Goal: Task Accomplishment & Management: Complete application form

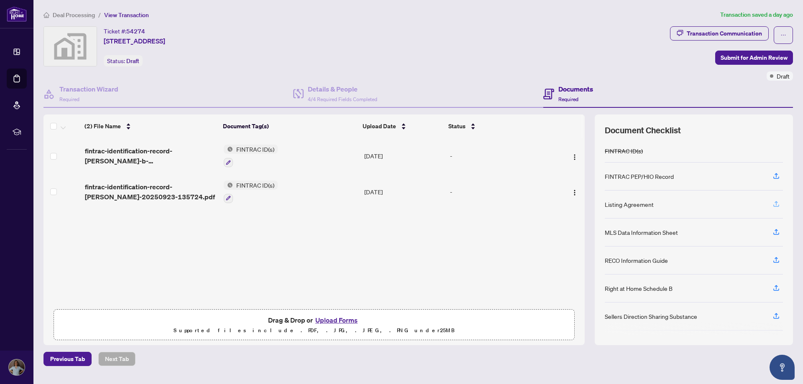
click at [774, 203] on icon "button" at bounding box center [776, 204] width 8 height 8
click at [776, 203] on icon "button" at bounding box center [776, 204] width 8 height 8
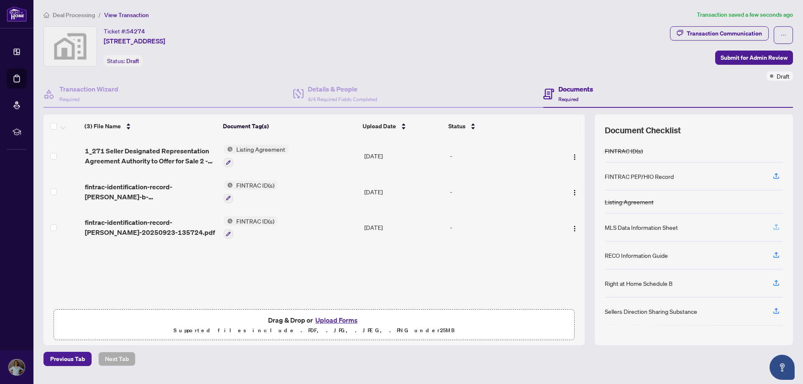
click at [776, 224] on icon "button" at bounding box center [775, 226] width 3 height 4
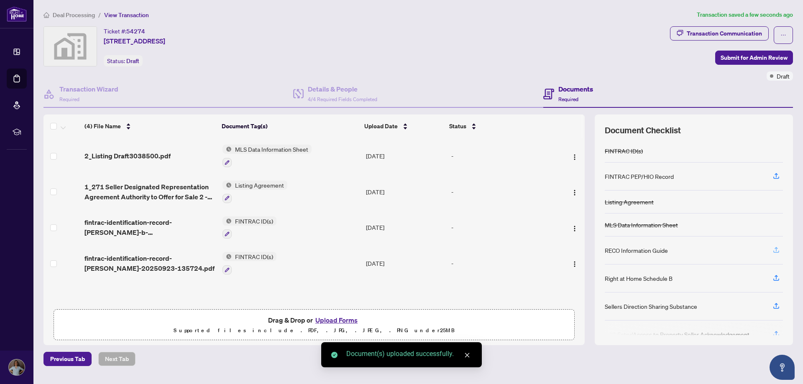
click at [773, 248] on icon "button" at bounding box center [776, 250] width 8 height 8
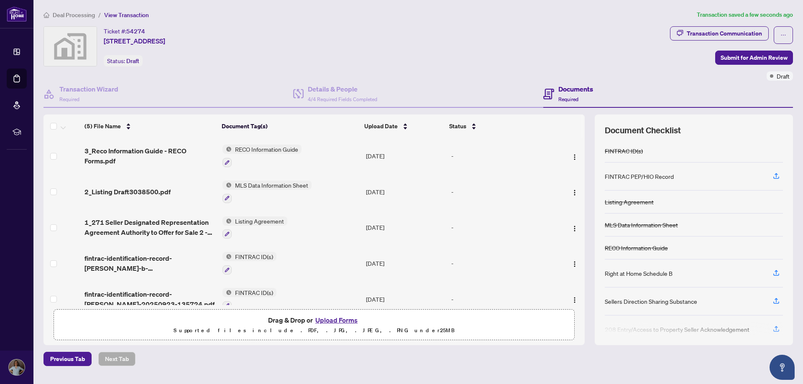
click at [464, 38] on div "Ticket #: 54274 [STREET_ADDRESS] Status: Draft" at bounding box center [354, 46] width 623 height 40
click at [415, 33] on div "Ticket #: 54274 [STREET_ADDRESS] Status: Draft" at bounding box center [354, 46] width 623 height 40
click at [444, 33] on div "Ticket #: 54274 [STREET_ADDRESS] Status: Draft" at bounding box center [354, 46] width 623 height 40
click at [774, 273] on icon "button" at bounding box center [776, 273] width 8 height 8
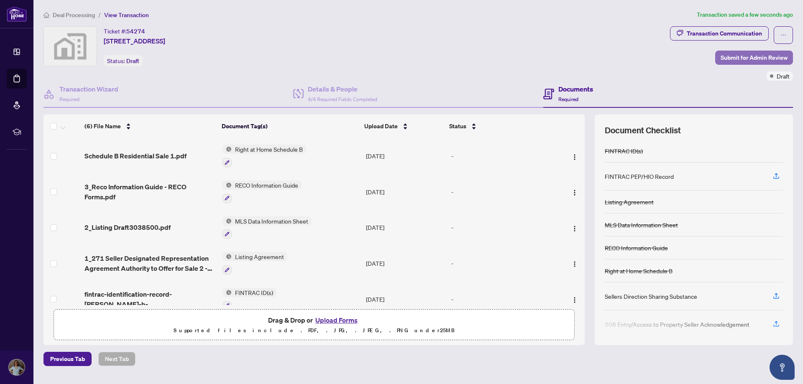
click at [733, 60] on span "Submit for Admin Review" at bounding box center [753, 57] width 67 height 13
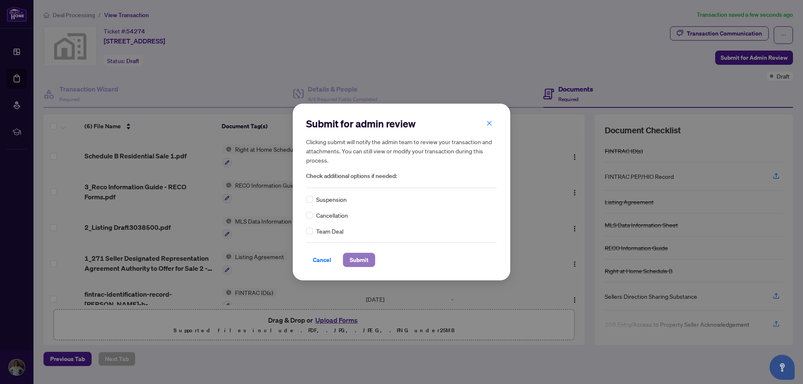
click at [349, 260] on span "Submit" at bounding box center [358, 259] width 19 height 13
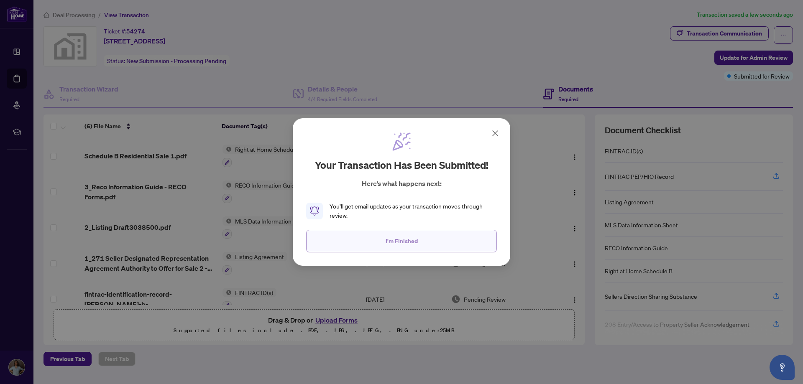
click at [412, 237] on span "I'm Finished" at bounding box center [401, 241] width 32 height 13
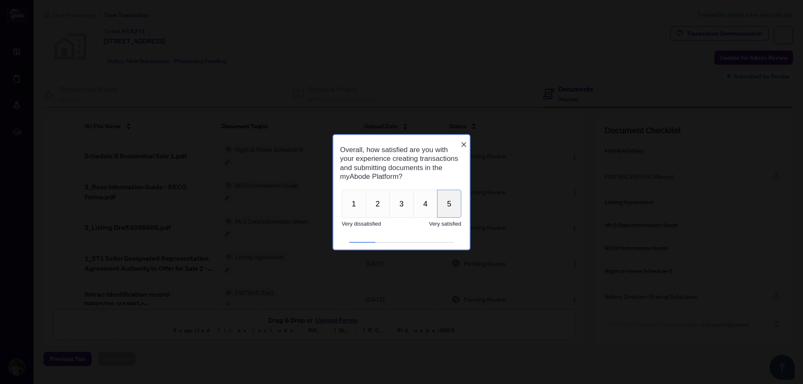
click at [448, 209] on button "5" at bounding box center [449, 204] width 24 height 28
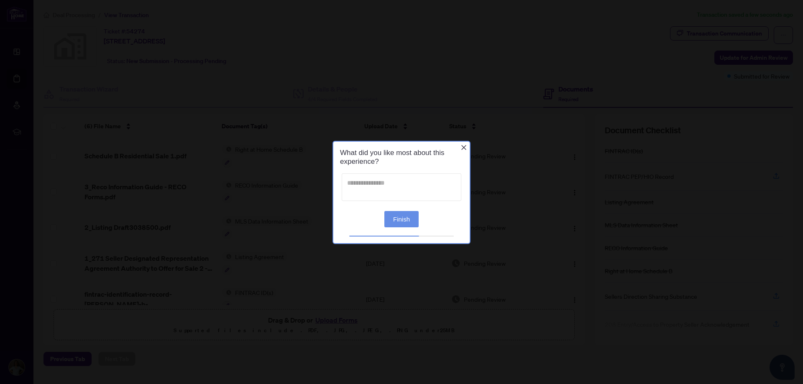
click at [400, 181] on textarea at bounding box center [402, 187] width 120 height 28
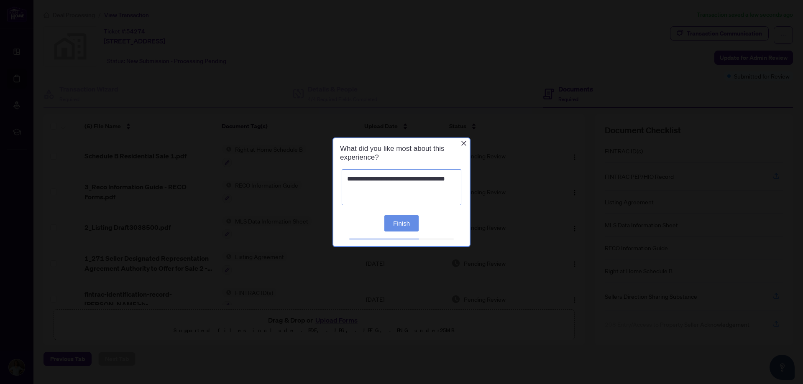
type textarea "**********"
click at [404, 226] on button "Finish" at bounding box center [401, 223] width 34 height 16
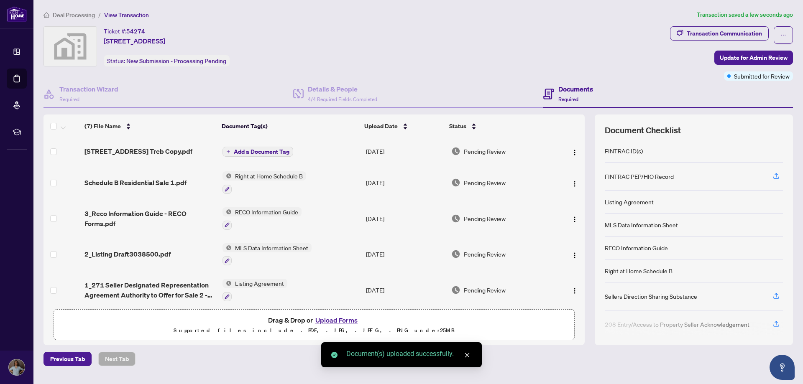
click at [253, 150] on span "Add a Document Tag" at bounding box center [262, 152] width 56 height 6
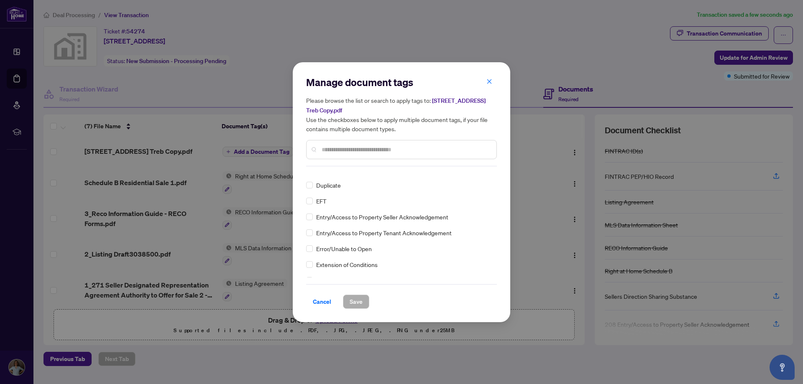
click at [394, 152] on input "text" at bounding box center [405, 149] width 168 height 9
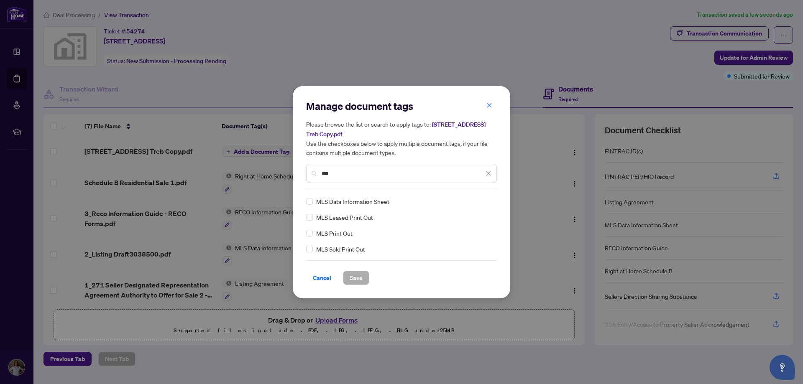
type input "***"
click at [353, 278] on span "Save" at bounding box center [355, 277] width 13 height 13
